Goal: Task Accomplishment & Management: Use online tool/utility

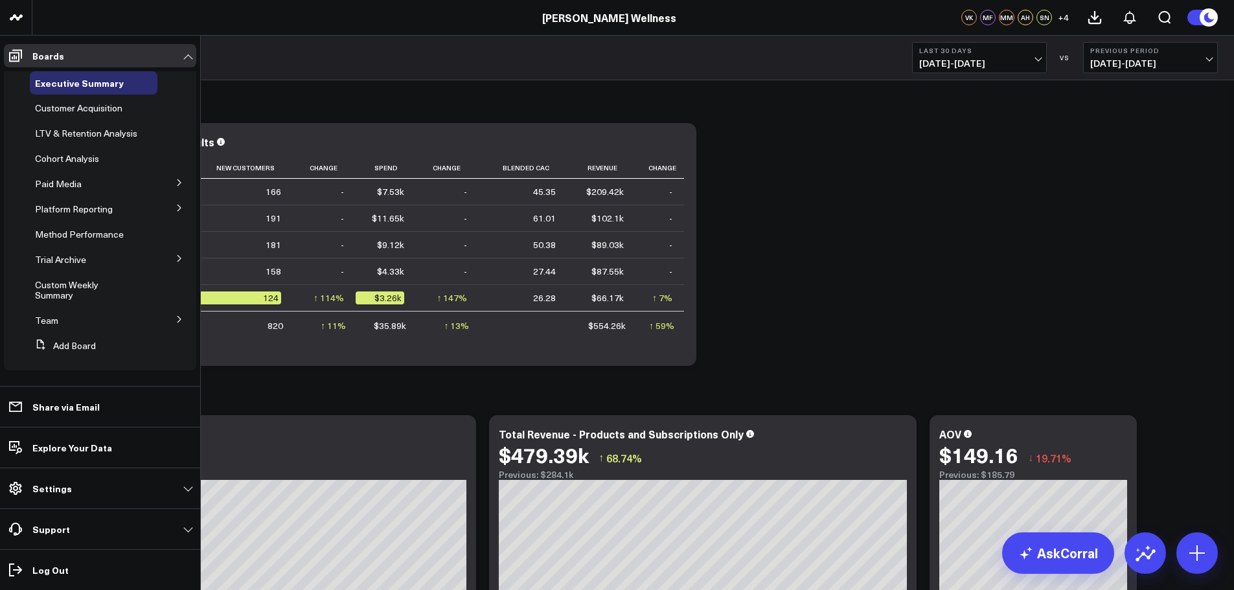
click at [67, 298] on span "Custom Weekly Summary" at bounding box center [66, 289] width 63 height 23
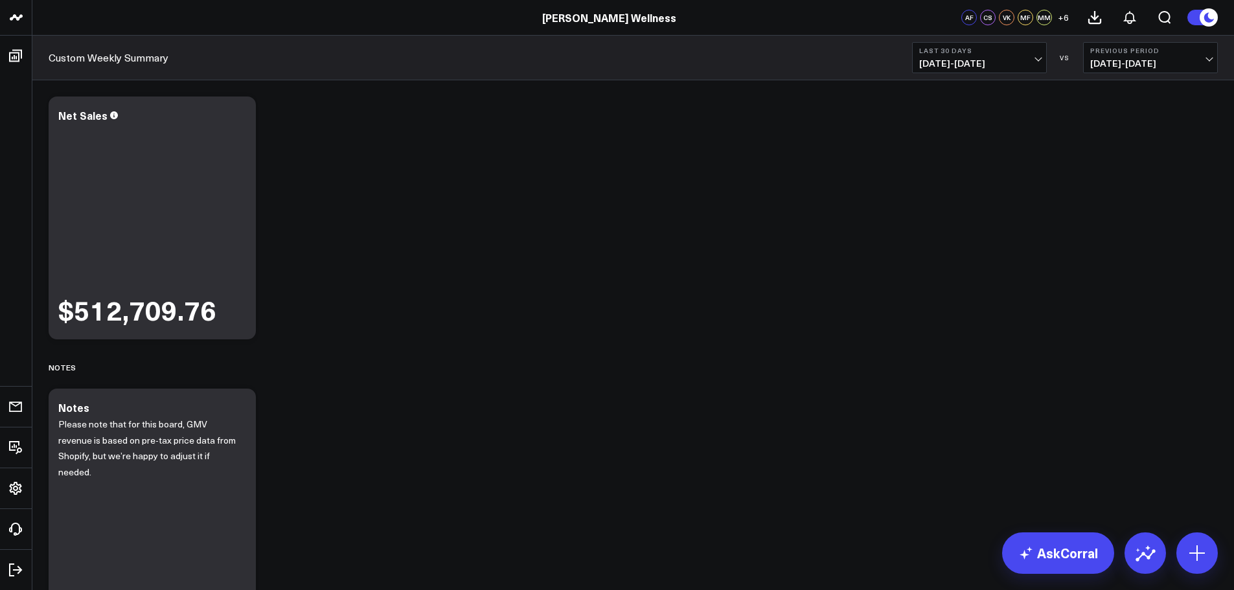
click at [1003, 60] on span "08/20/25 - 09/18/25" at bounding box center [979, 63] width 120 height 10
click at [966, 343] on link "MTD" at bounding box center [979, 338] width 133 height 25
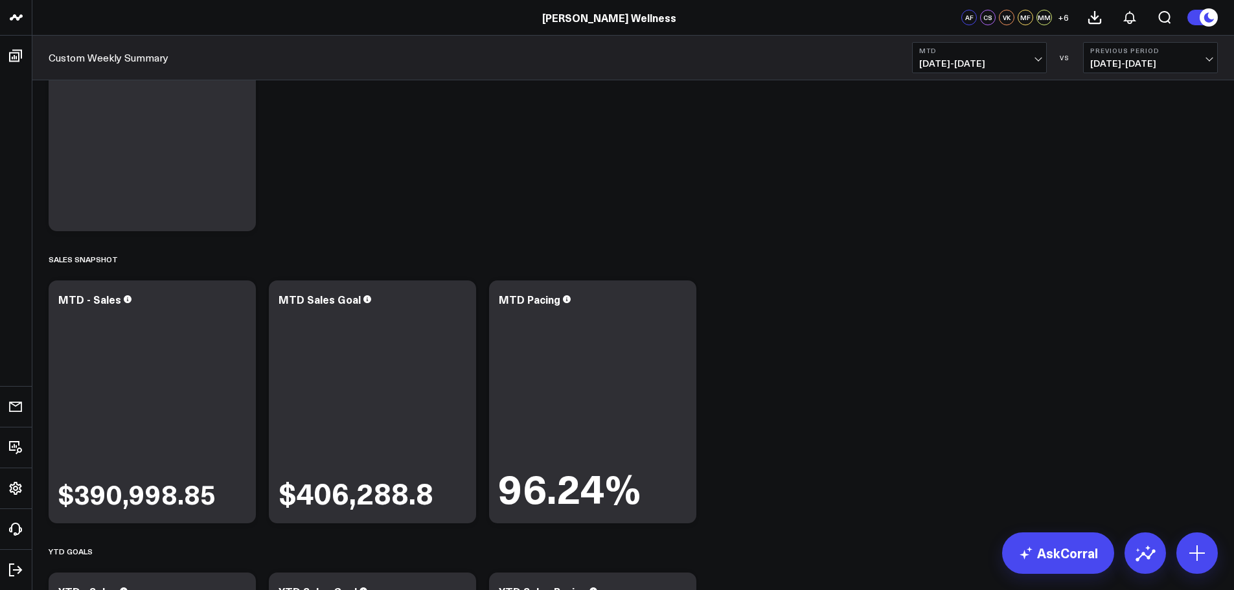
scroll to position [432, 0]
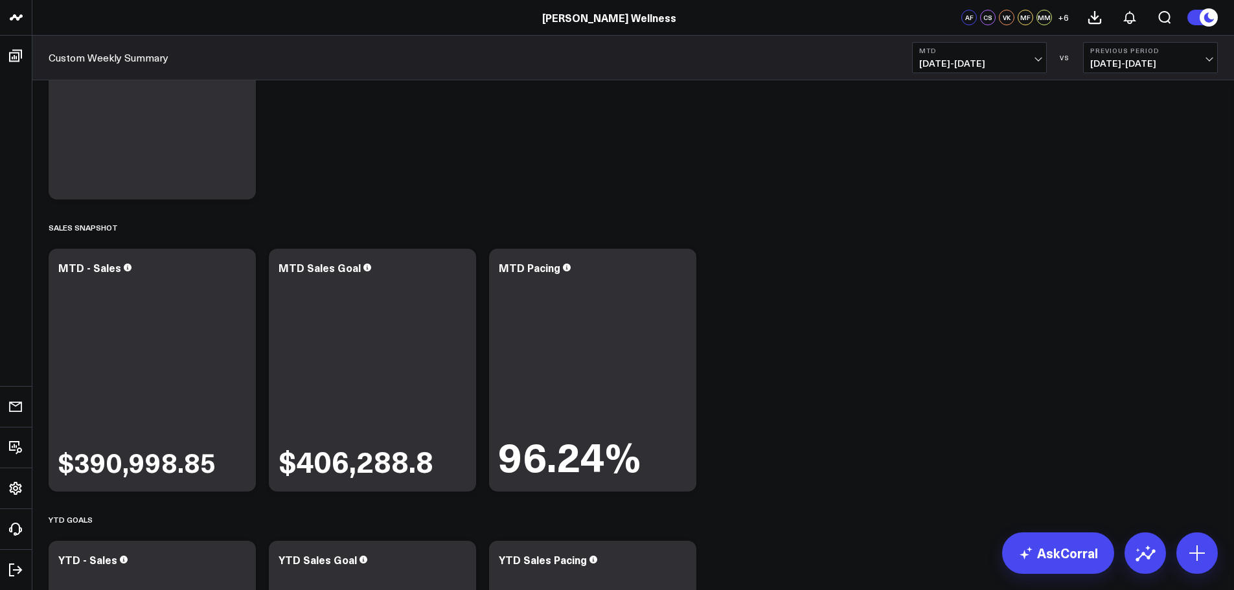
click at [1019, 56] on button "MTD 09/01/25 - 09/18/25" at bounding box center [979, 57] width 135 height 31
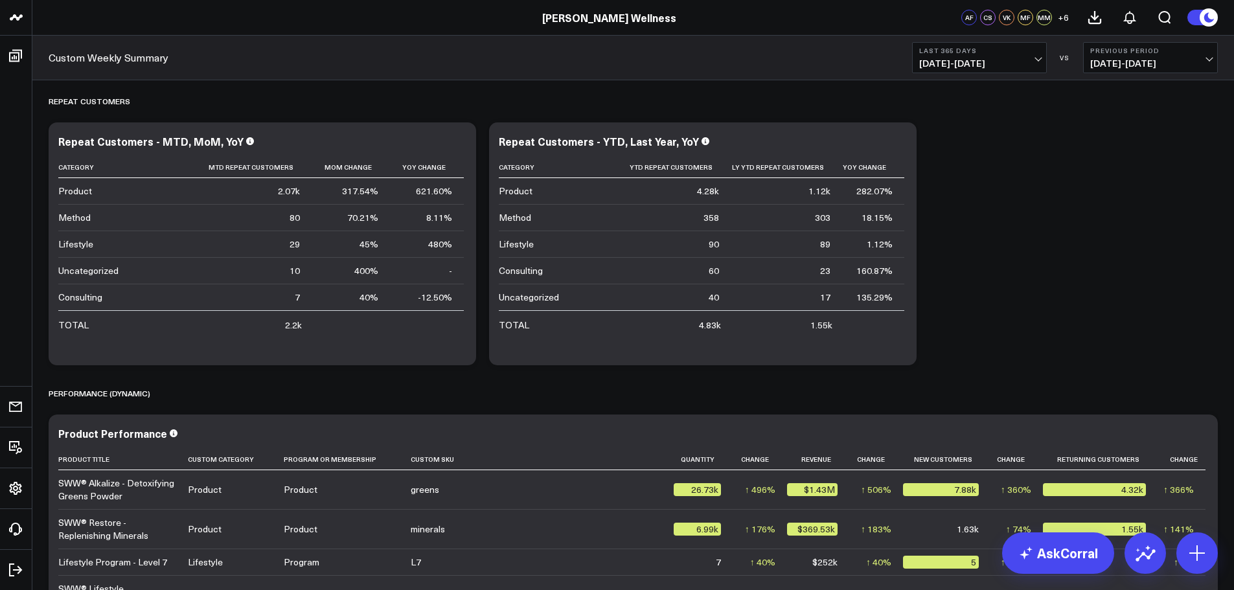
scroll to position [2458, 0]
